Goal: Contribute content

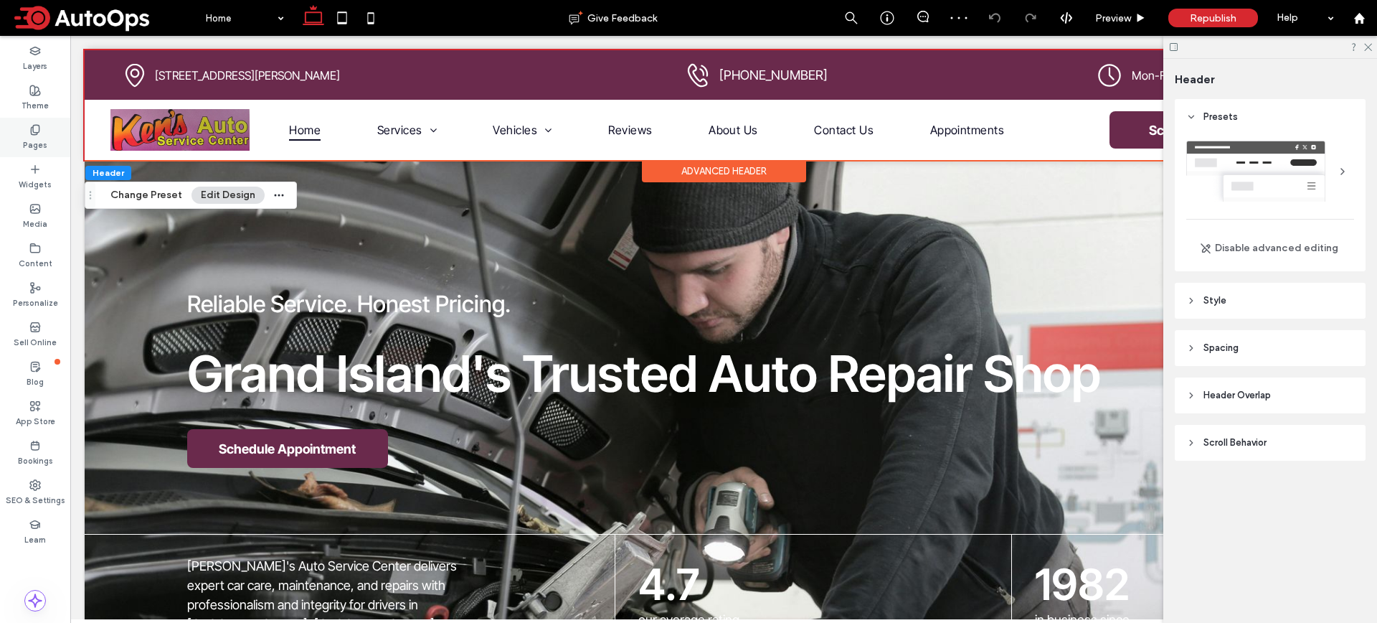
click at [32, 141] on label "Pages" at bounding box center [35, 144] width 24 height 16
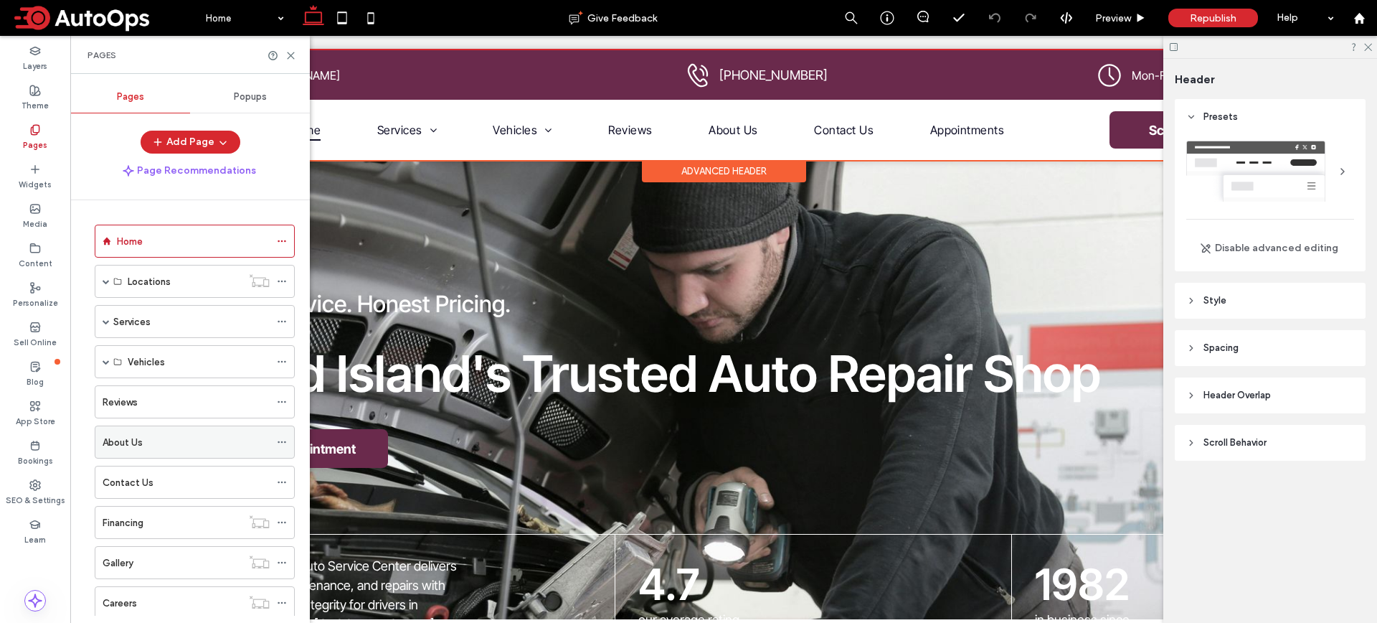
click at [166, 445] on div "About Us" at bounding box center [186, 442] width 167 height 15
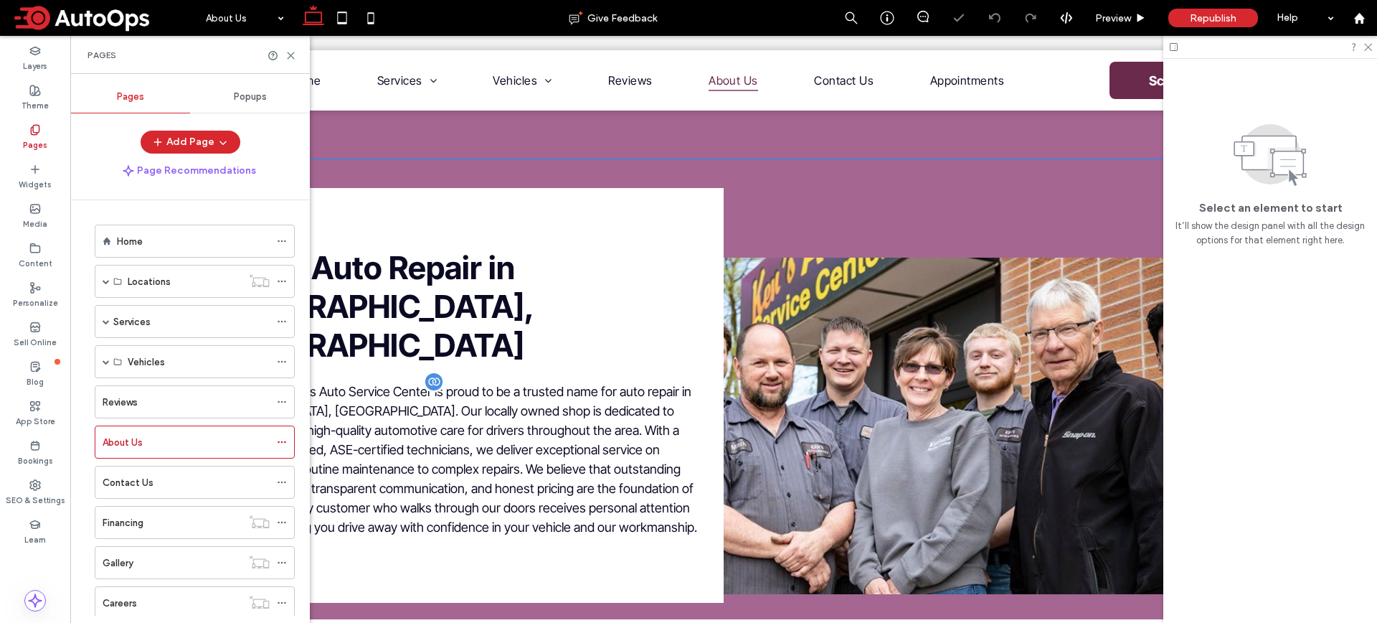
scroll to position [494, 0]
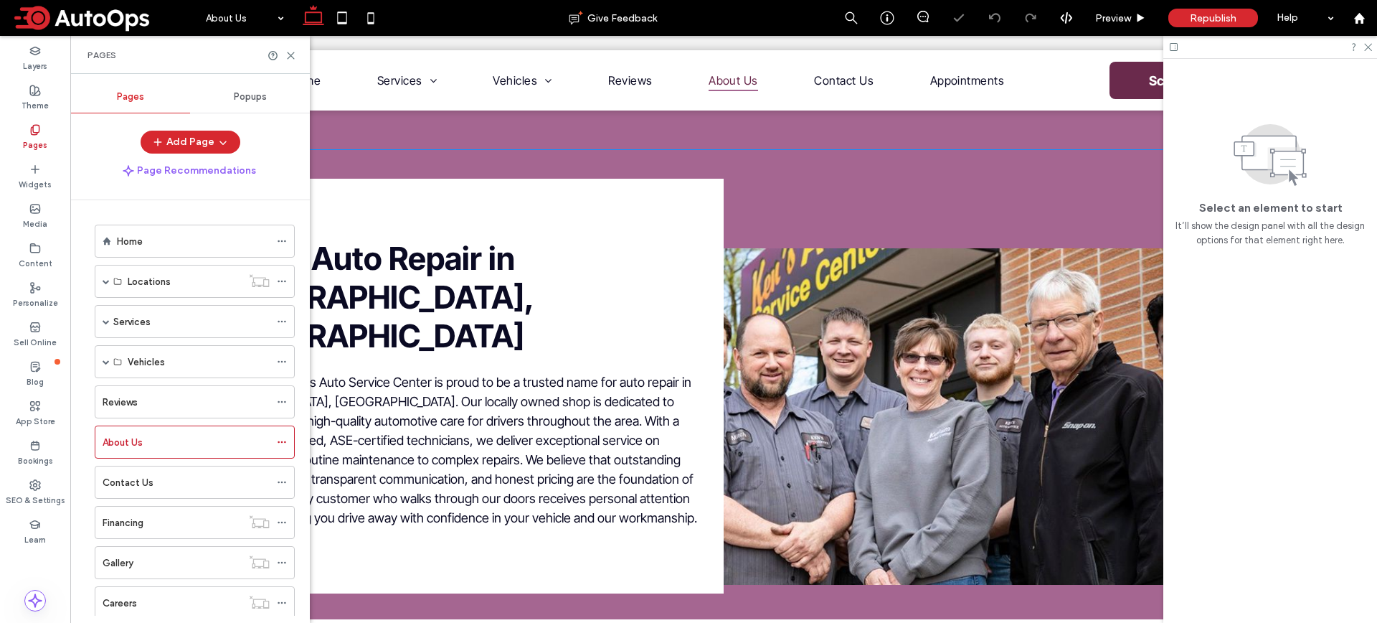
click at [911, 337] on img at bounding box center [864, 416] width 792 height 533
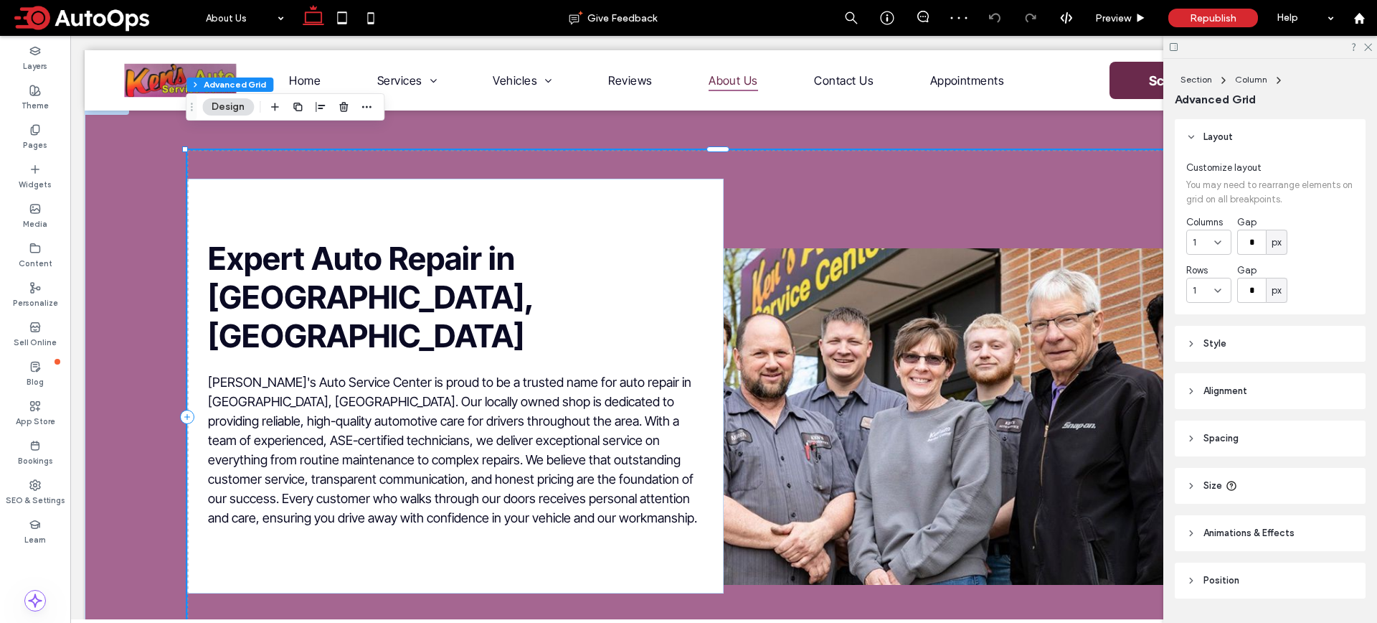
click at [965, 343] on img at bounding box center [864, 416] width 792 height 533
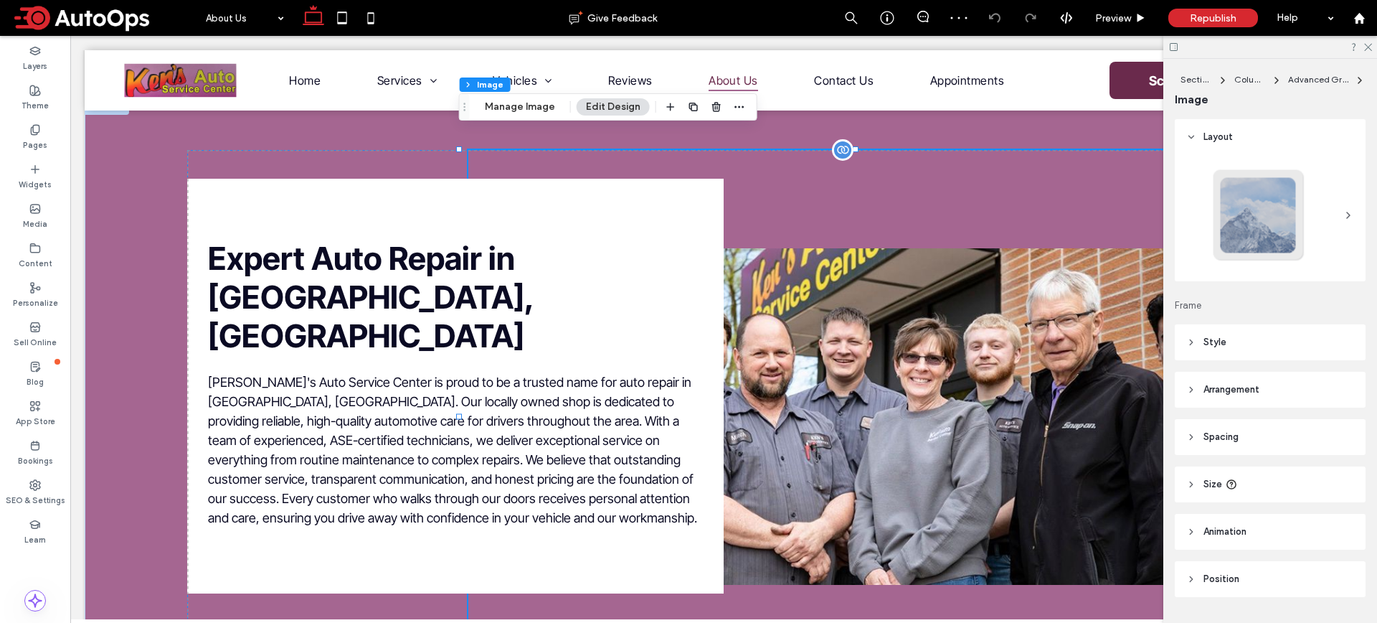
click at [897, 314] on img at bounding box center [864, 416] width 792 height 533
click at [521, 113] on button "Manage Image" at bounding box center [520, 106] width 89 height 17
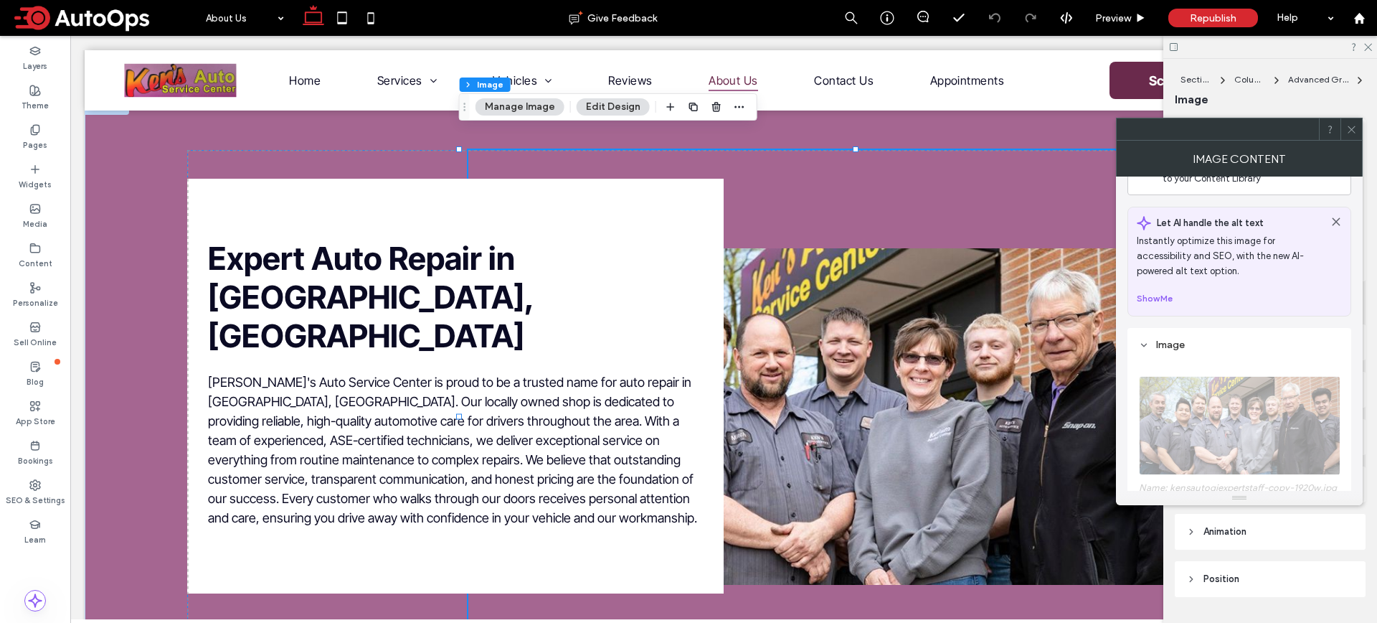
scroll to position [356, 0]
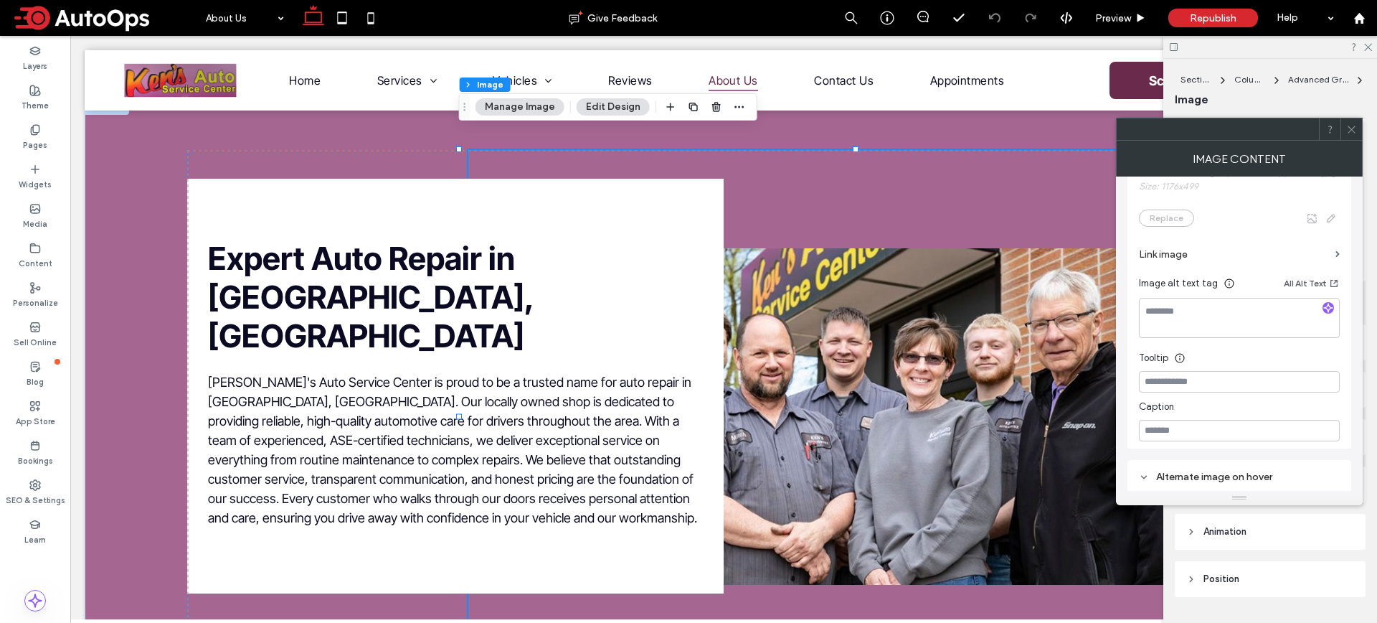
click at [1347, 132] on icon at bounding box center [1351, 129] width 11 height 11
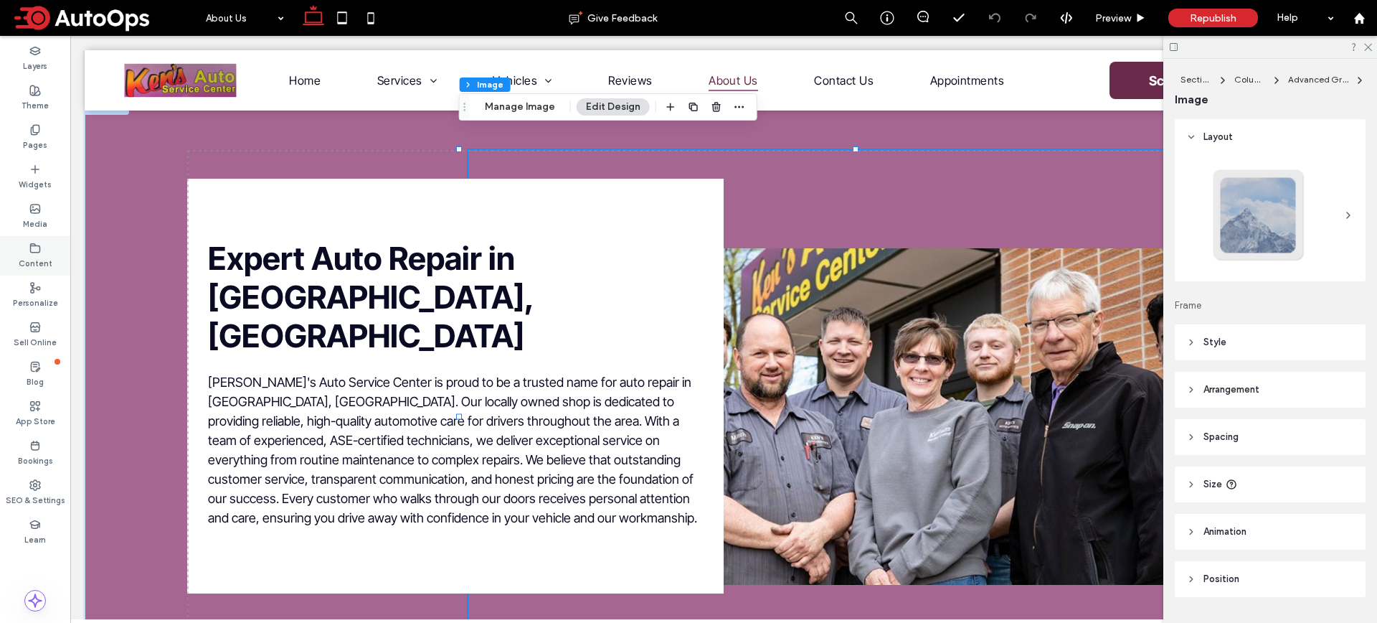
click at [37, 257] on label "Content" at bounding box center [36, 262] width 34 height 16
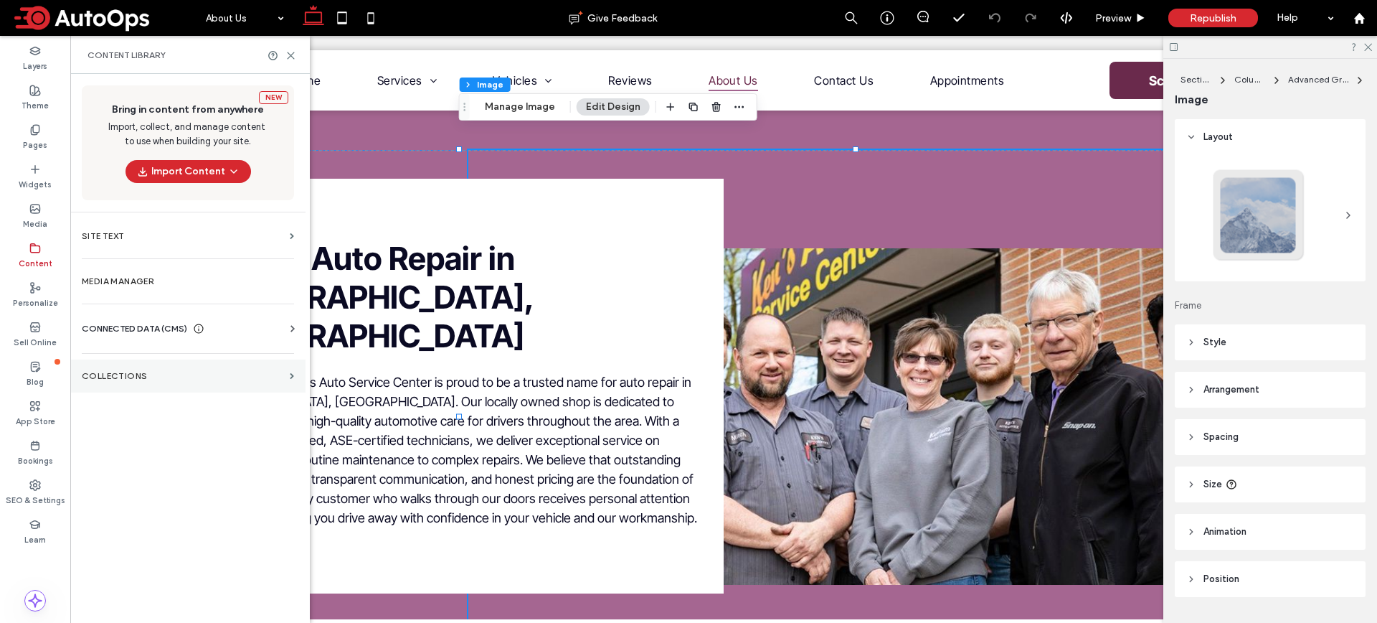
click at [173, 371] on label "Collections" at bounding box center [183, 376] width 202 height 10
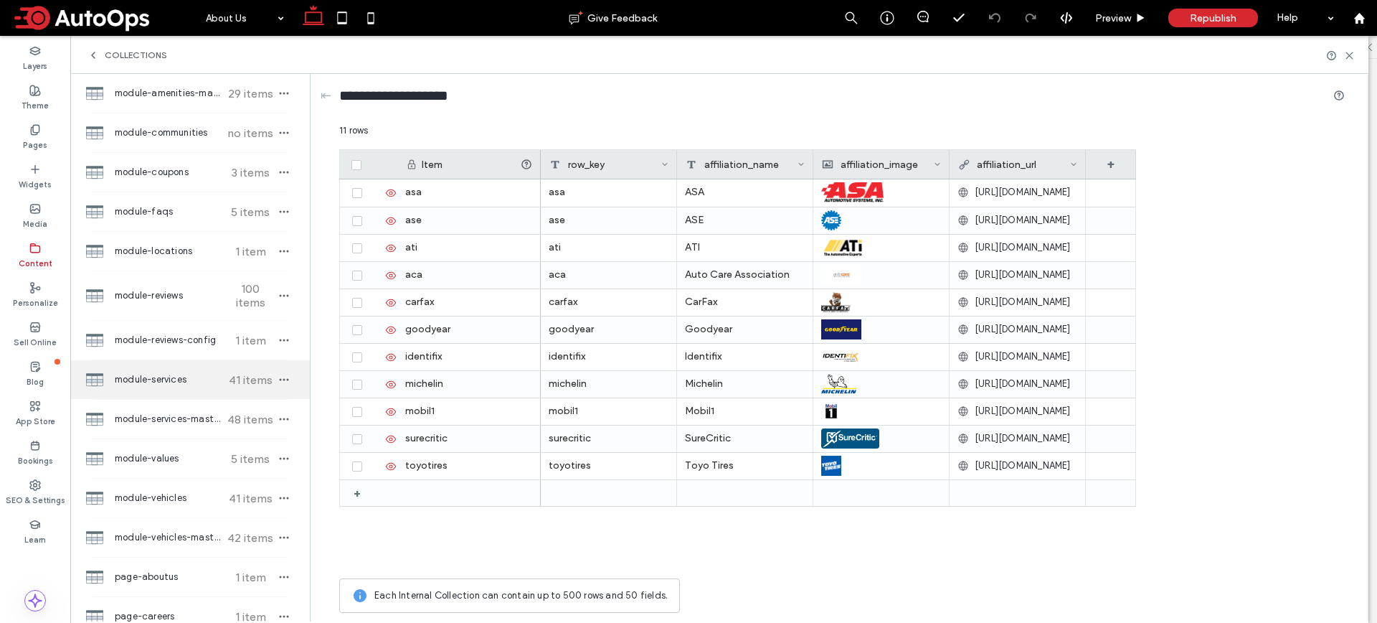
scroll to position [557, 0]
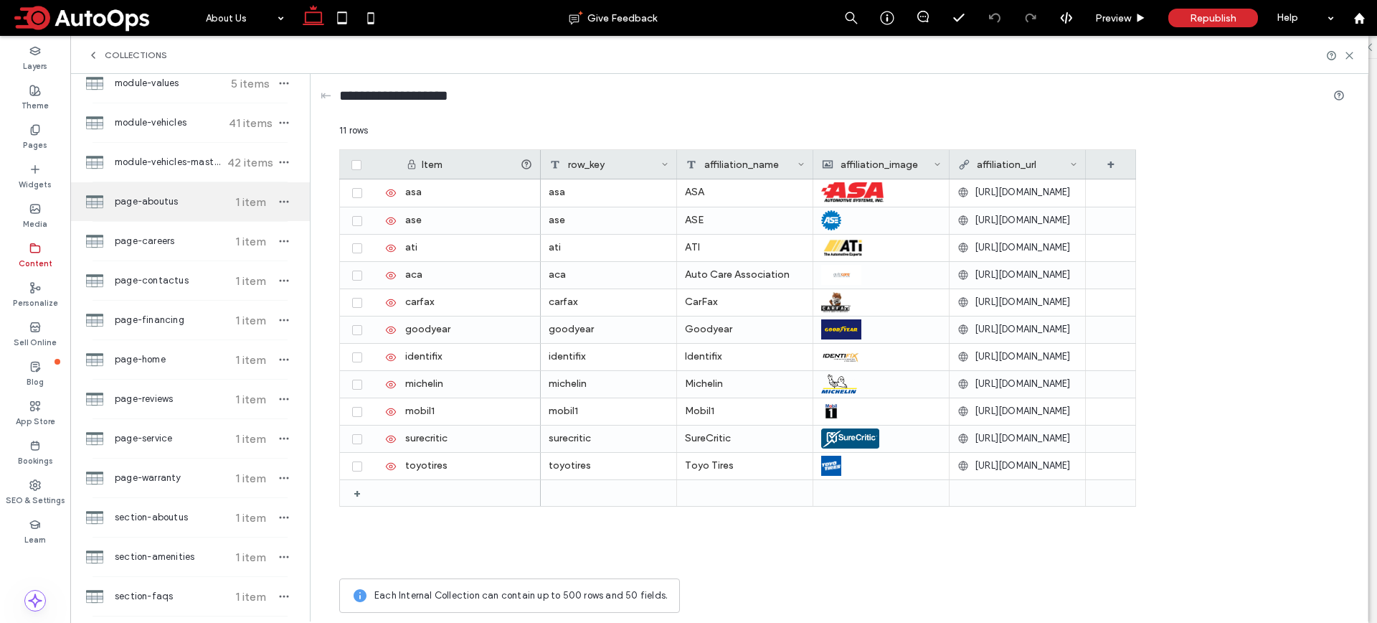
click at [174, 194] on span "page-aboutus" at bounding box center [168, 201] width 107 height 14
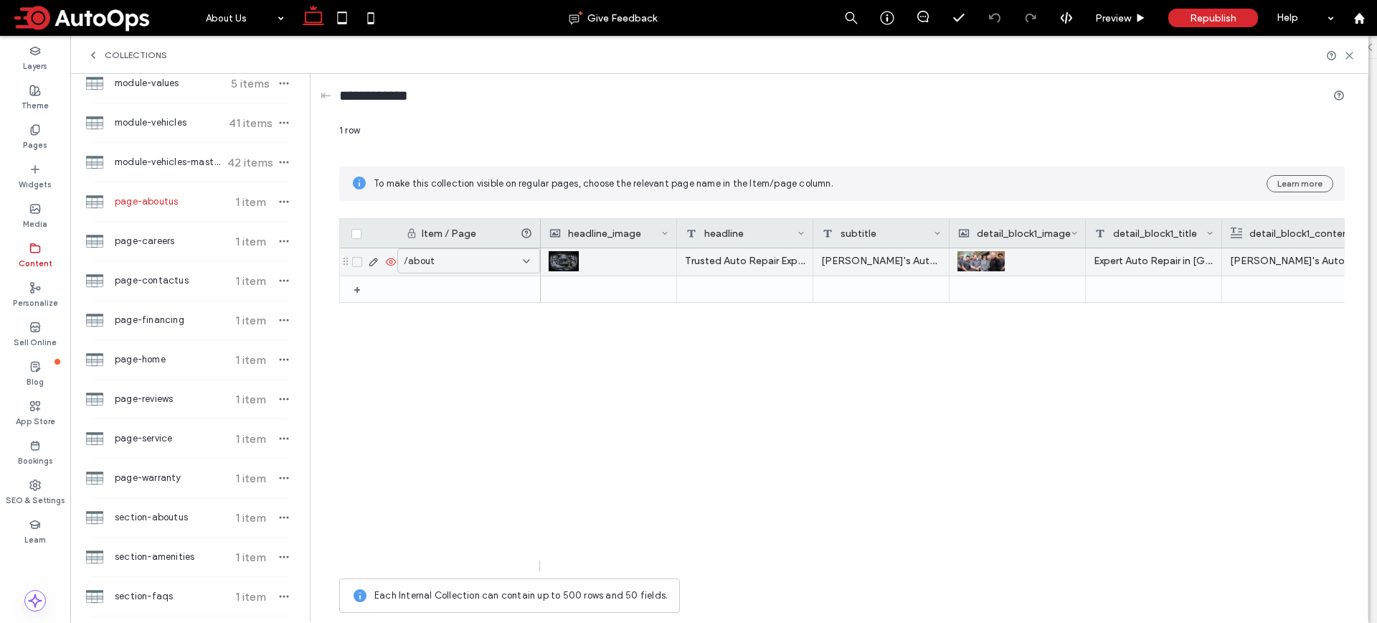
click at [374, 260] on icon at bounding box center [373, 261] width 11 height 11
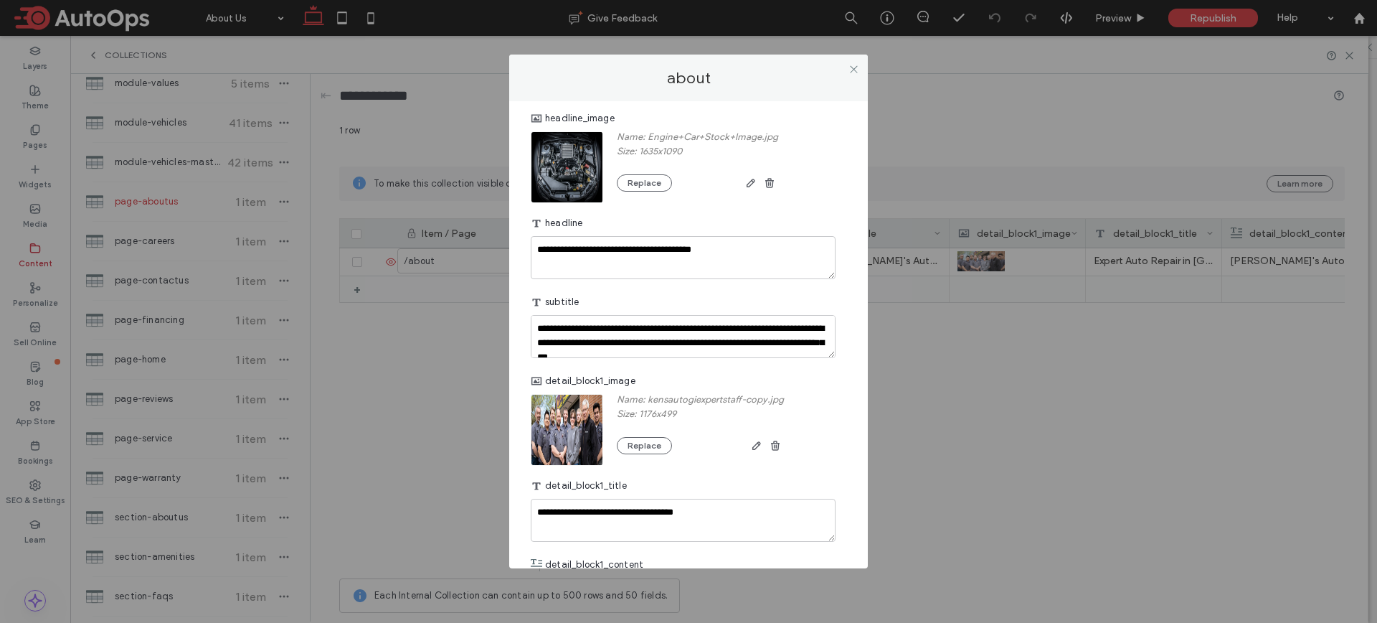
scroll to position [203, 0]
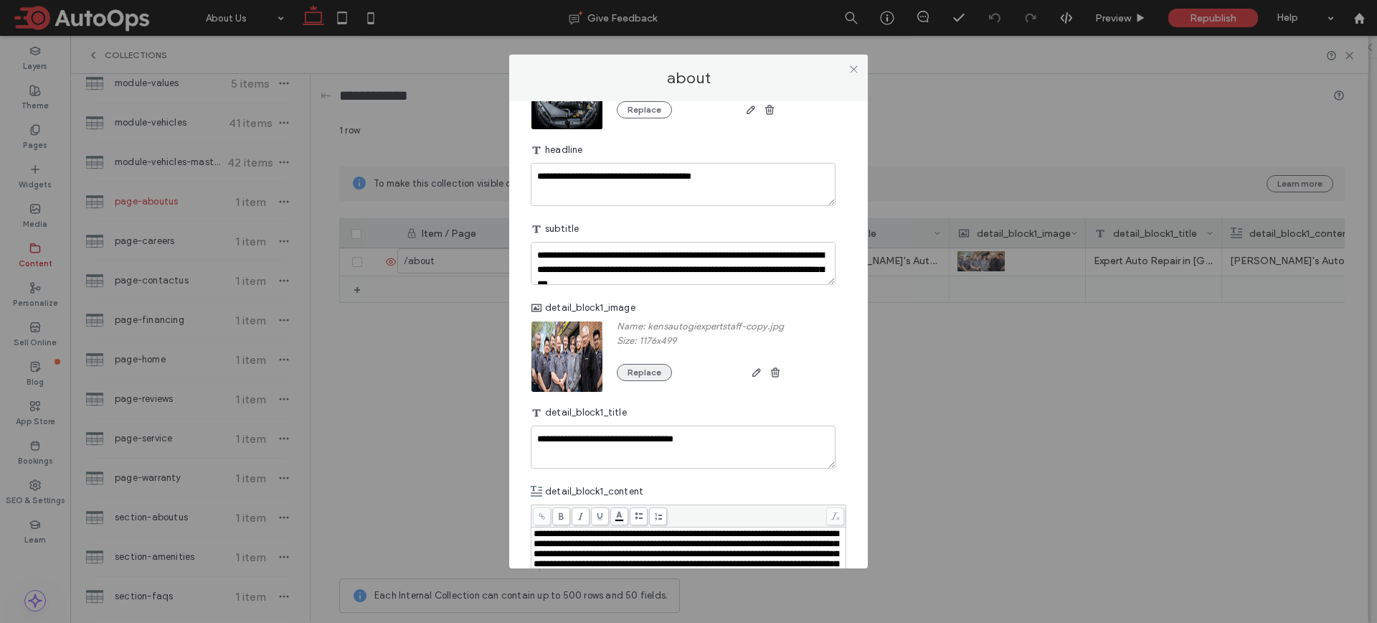
click at [654, 372] on button "Replace" at bounding box center [644, 372] width 55 height 17
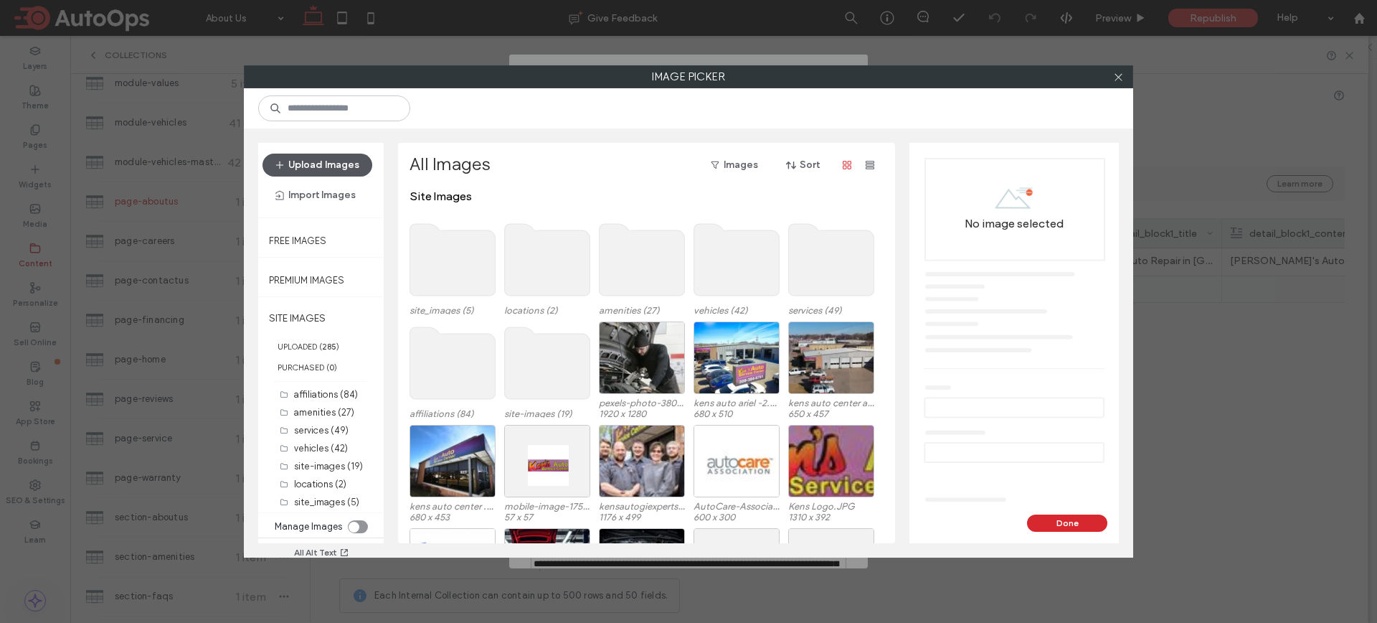
click at [324, 161] on button "Upload Images" at bounding box center [318, 165] width 110 height 23
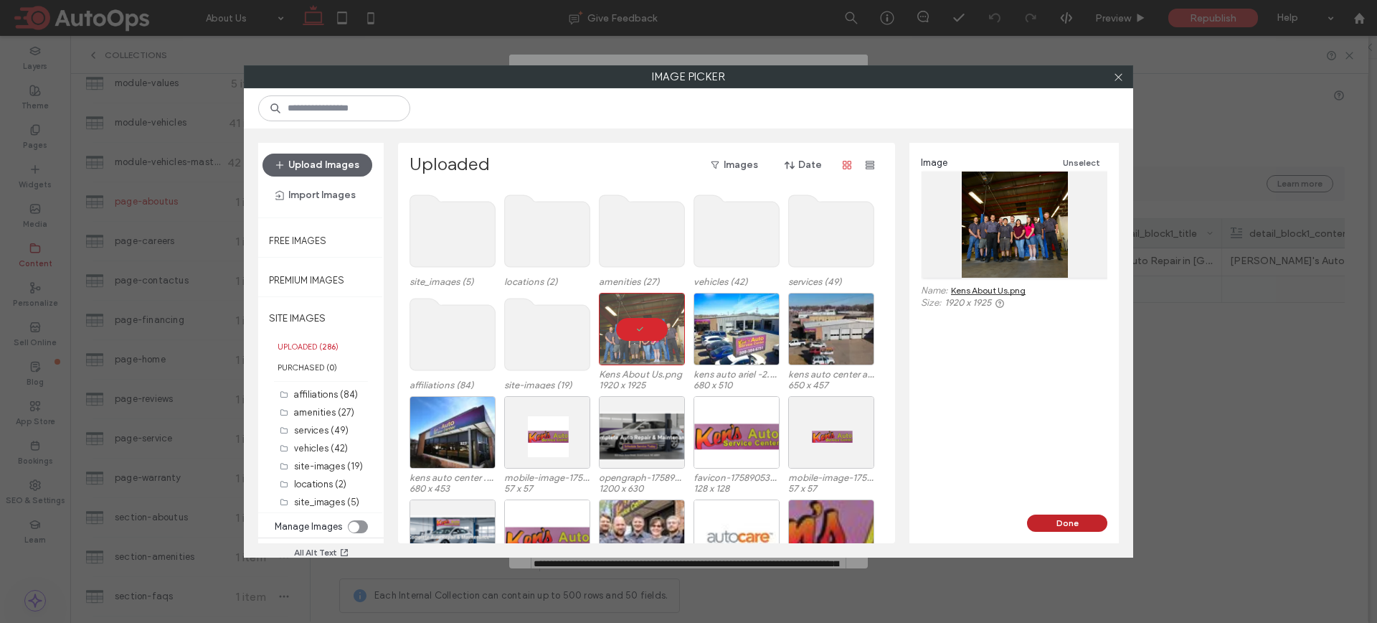
click at [1065, 523] on button "Done" at bounding box center [1067, 522] width 80 height 17
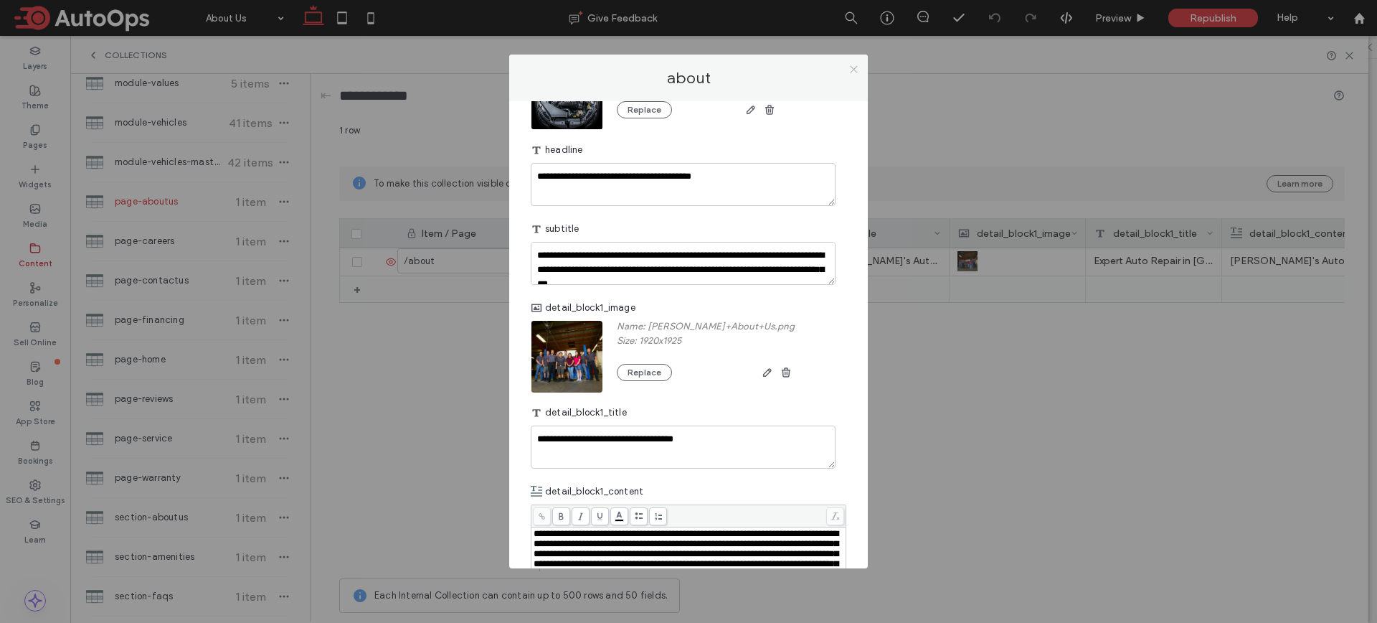
click at [857, 69] on icon at bounding box center [854, 69] width 11 height 11
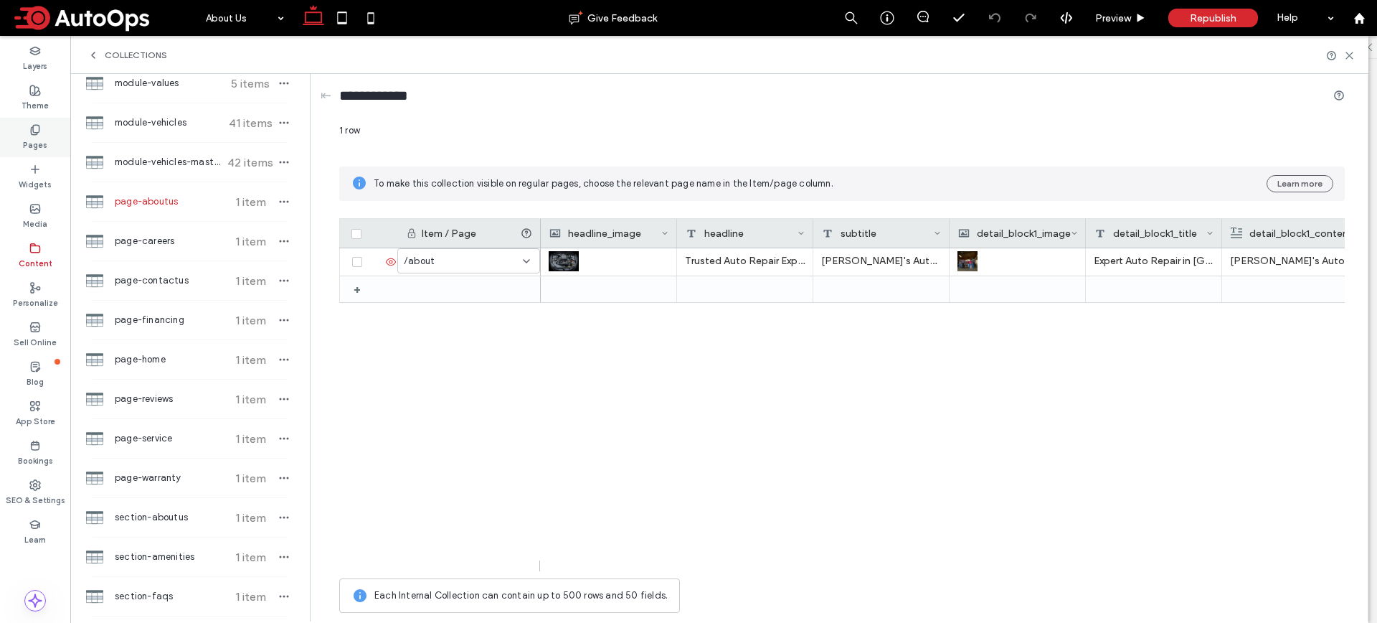
click at [30, 125] on icon at bounding box center [34, 129] width 11 height 11
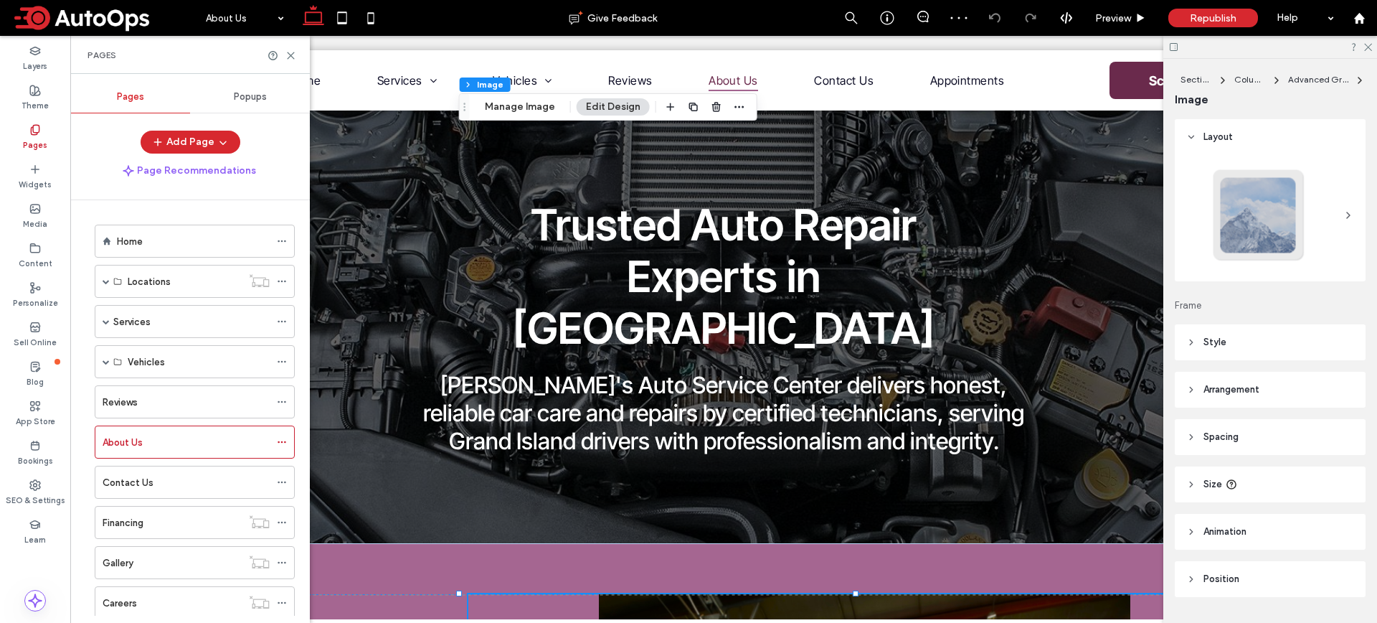
scroll to position [574, 0]
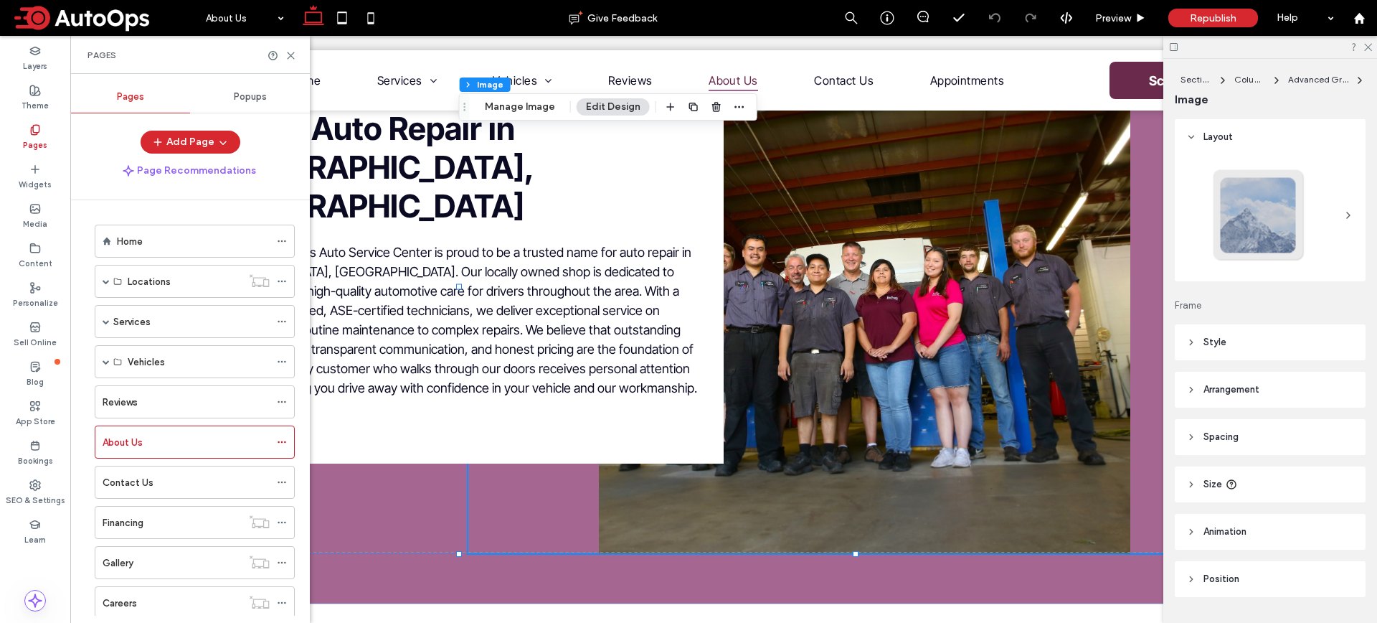
click at [293, 62] on div "Pages" at bounding box center [190, 55] width 240 height 38
click at [293, 58] on use at bounding box center [291, 55] width 6 height 6
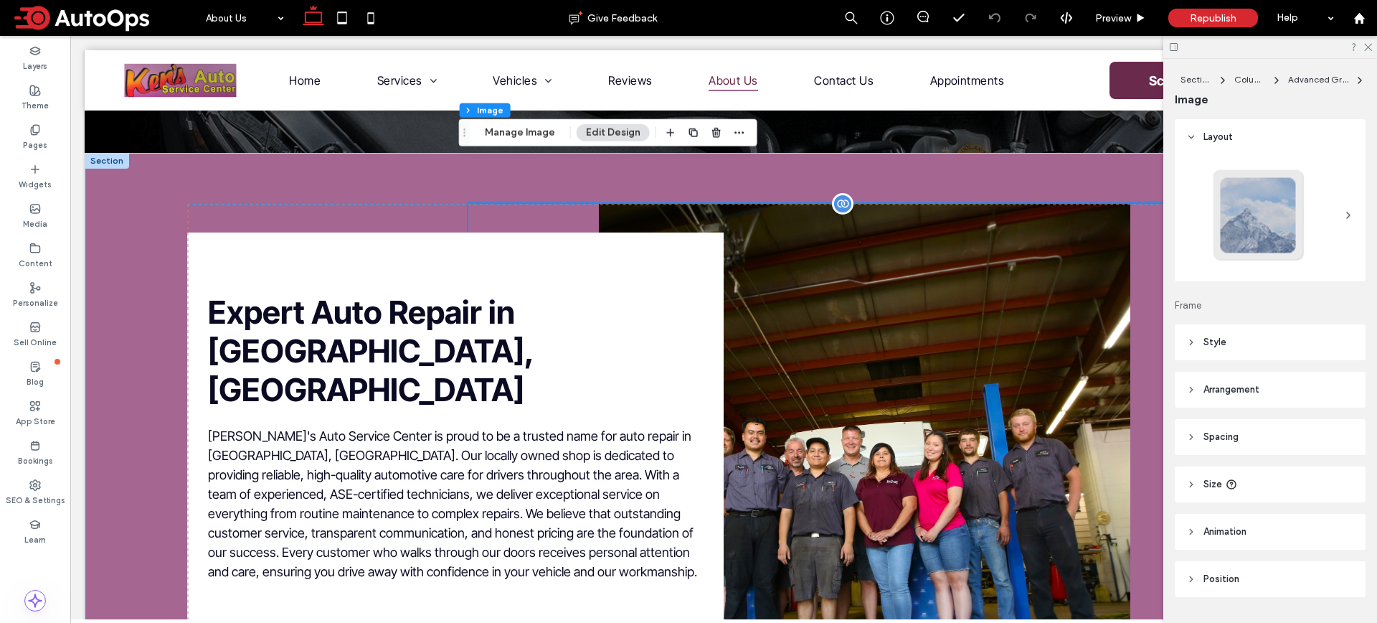
scroll to position [382, 0]
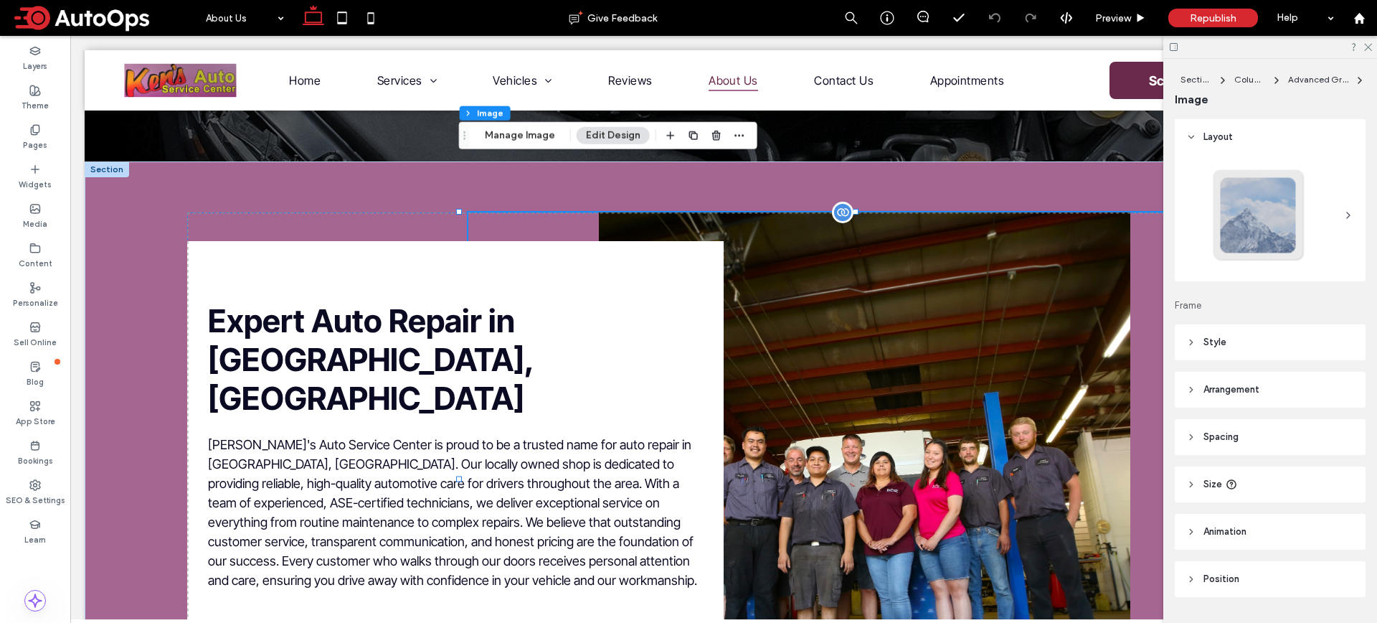
click at [949, 478] on img at bounding box center [864, 478] width 792 height 533
click at [899, 272] on img at bounding box center [864, 478] width 792 height 533
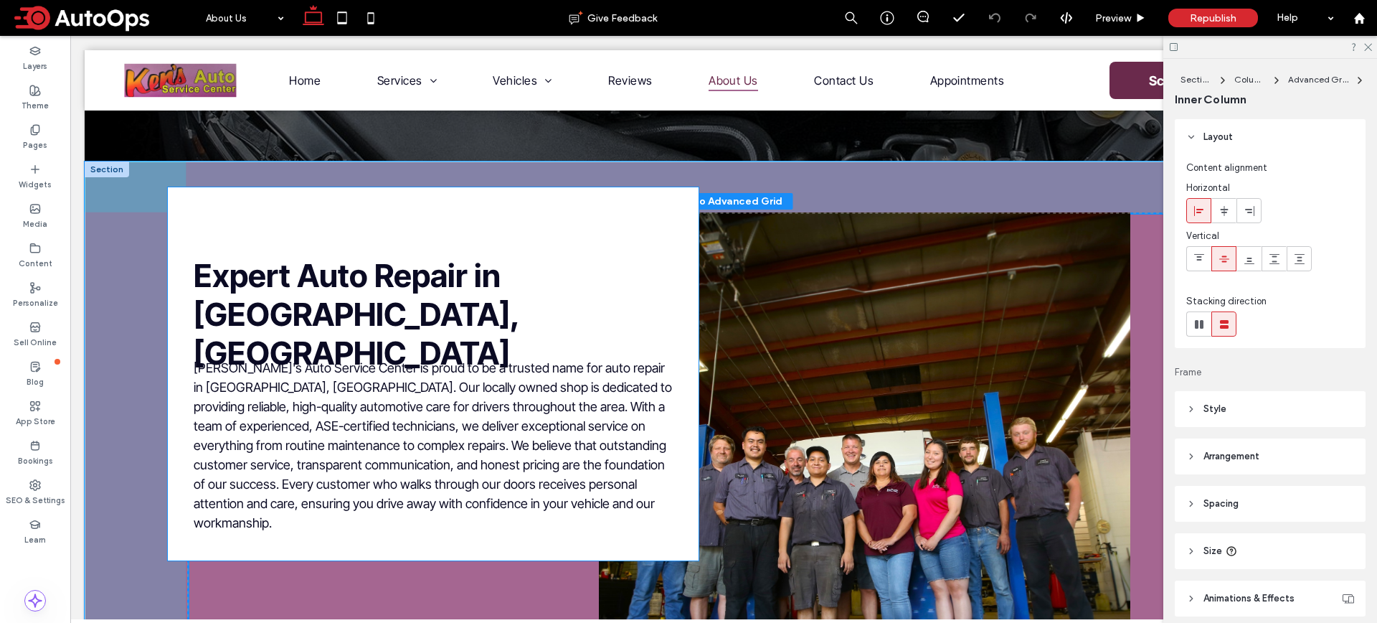
scroll to position [104, 0]
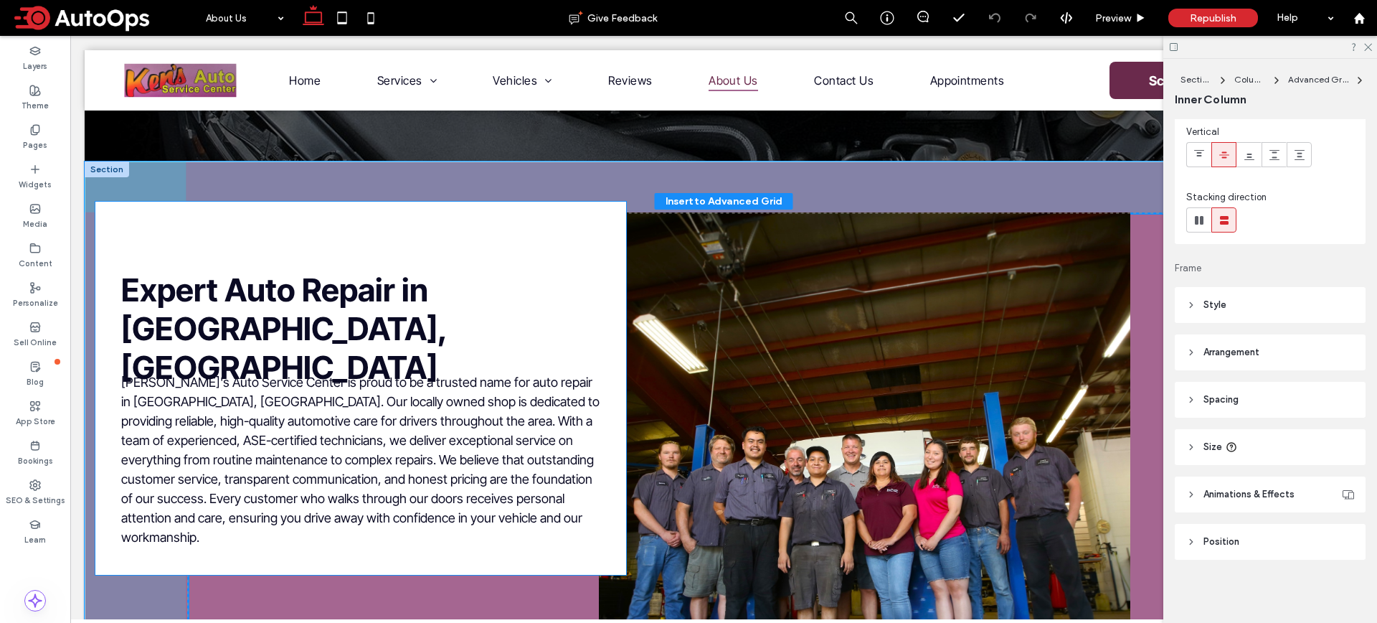
drag, startPoint x: 569, startPoint y: 428, endPoint x: 478, endPoint y: 441, distance: 92.0
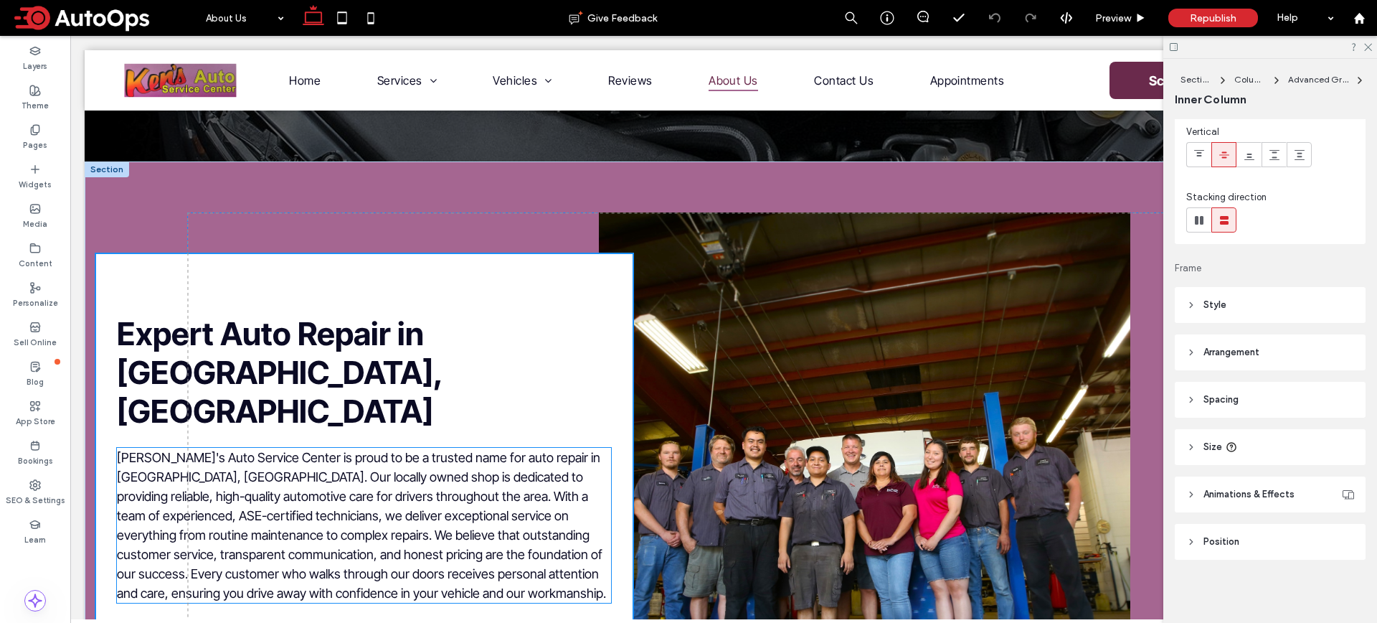
type input "**"
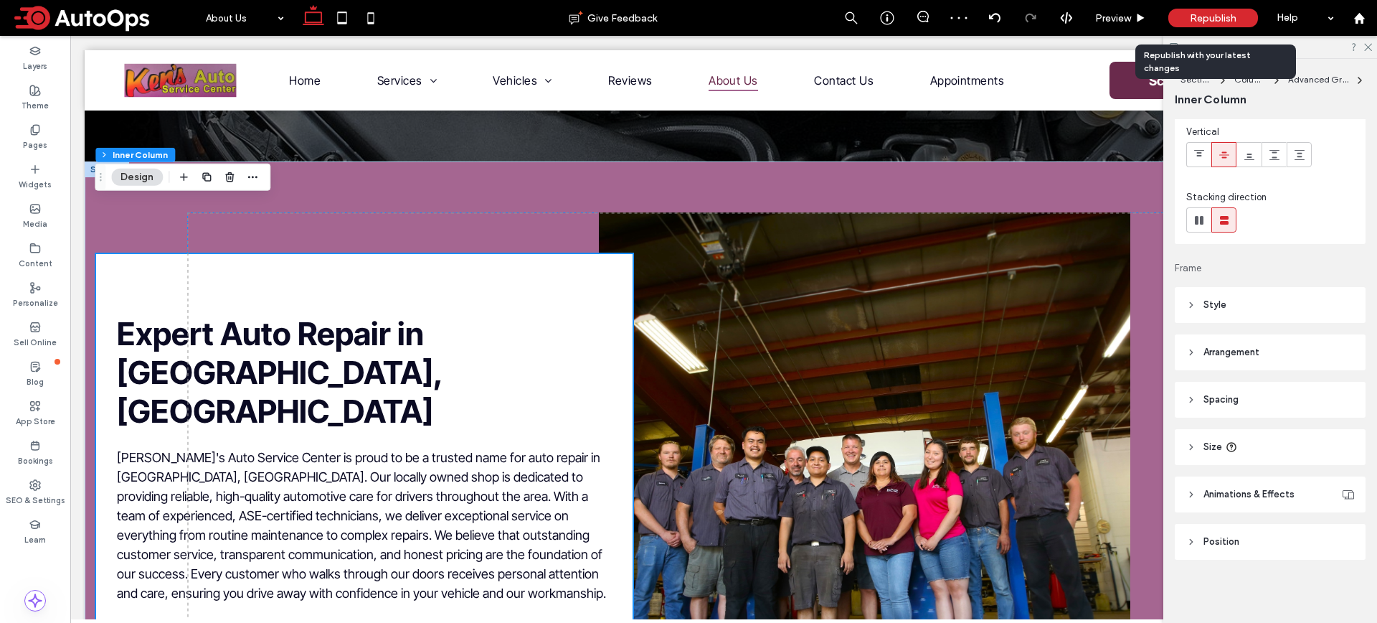
click at [1220, 16] on span "Republish" at bounding box center [1213, 18] width 47 height 12
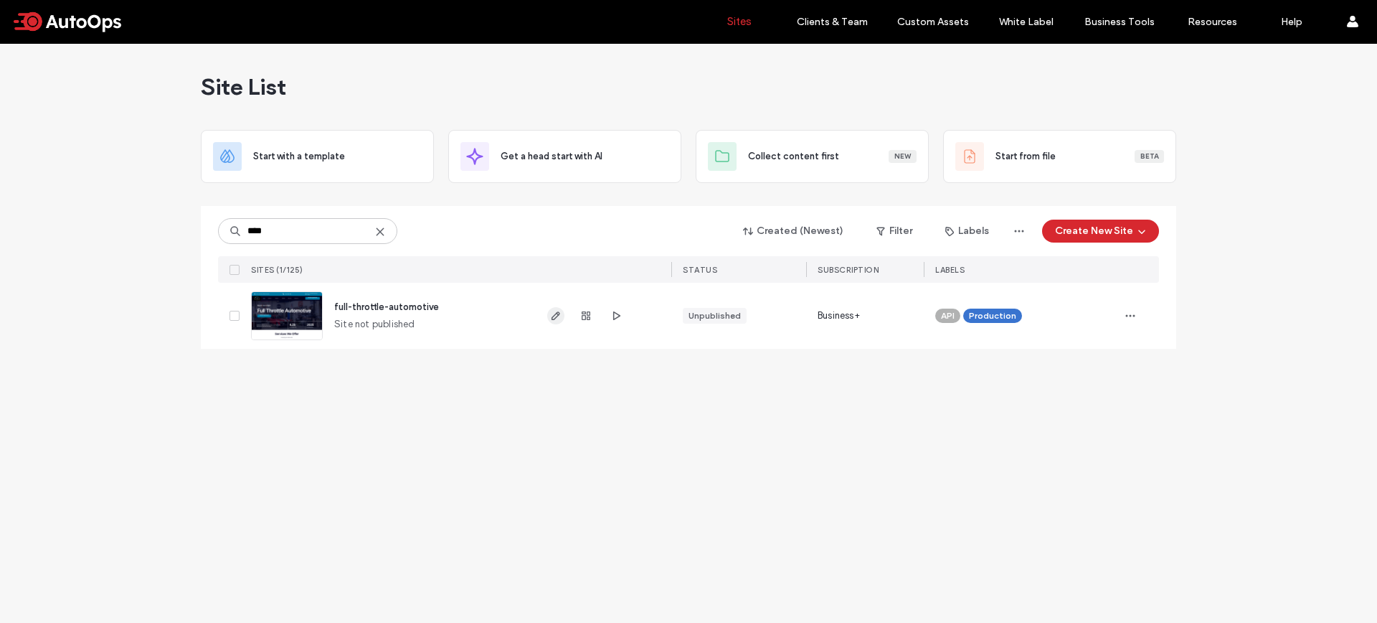
type input "****"
click at [553, 321] on span "button" at bounding box center [555, 315] width 17 height 17
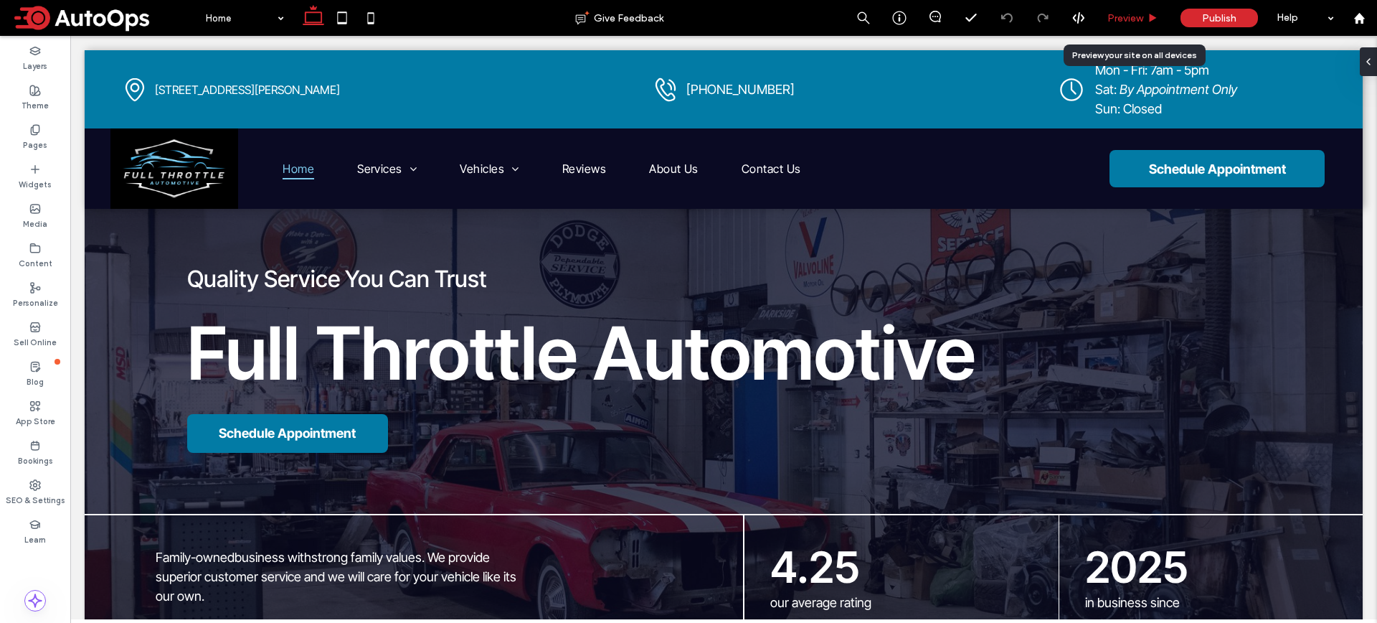
click at [1140, 16] on span "Preview" at bounding box center [1126, 18] width 36 height 12
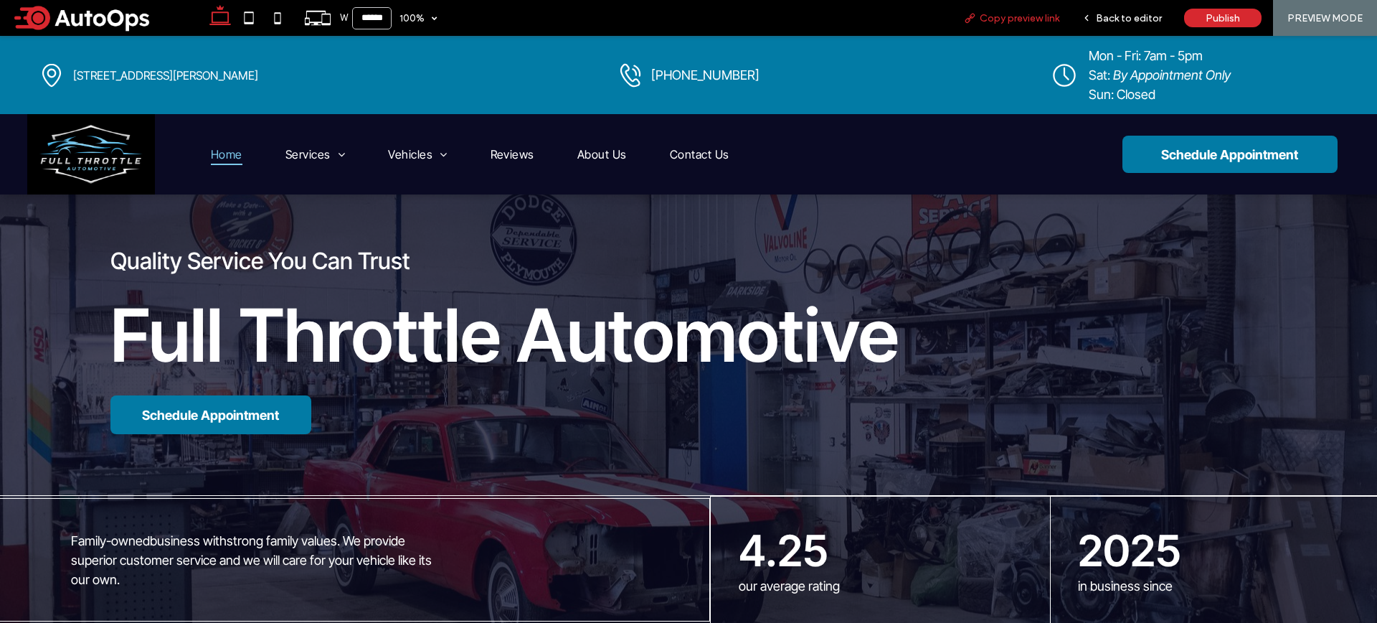
click at [1003, 23] on span "Copy preview link" at bounding box center [1020, 18] width 80 height 12
